Goal: Information Seeking & Learning: Learn about a topic

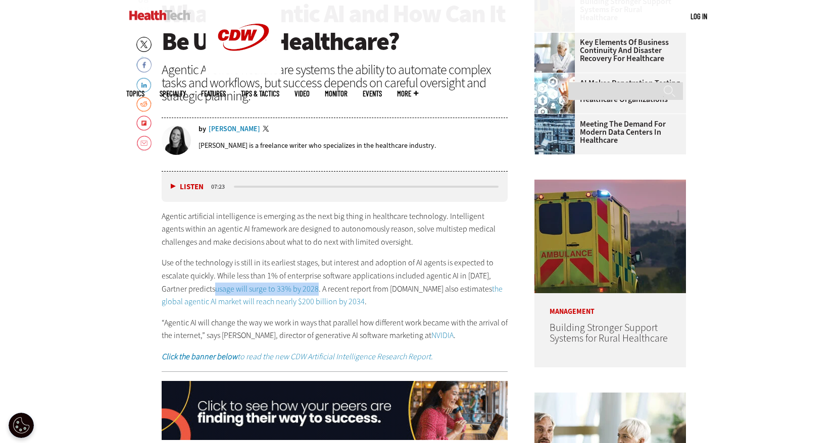
scroll to position [437, 0]
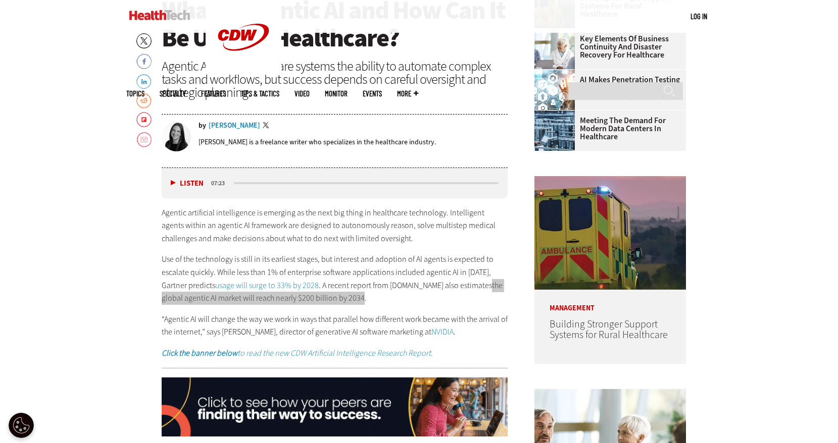
drag, startPoint x: 477, startPoint y: 285, endPoint x: 564, endPoint y: 9, distance: 290.0
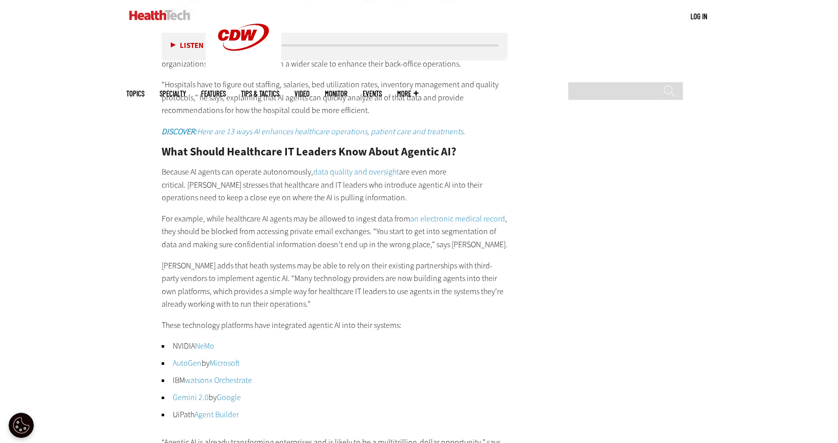
scroll to position [1725, 0]
drag, startPoint x: 377, startPoint y: 174, endPoint x: 557, endPoint y: 1, distance: 250.0
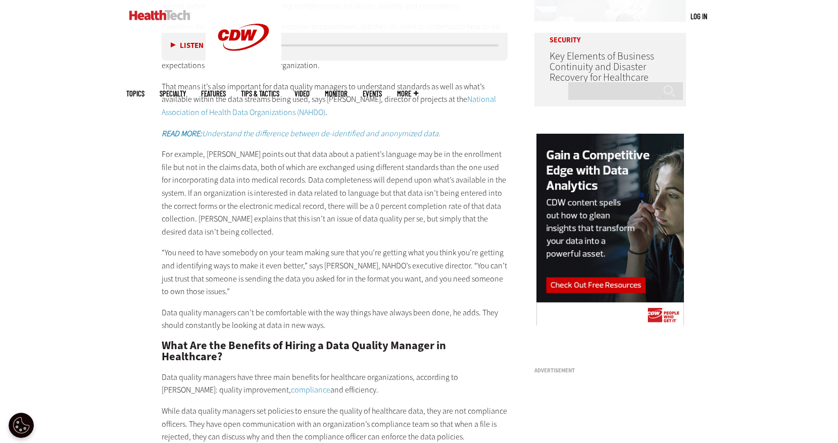
scroll to position [923, 0]
